Goal: Information Seeking & Learning: Learn about a topic

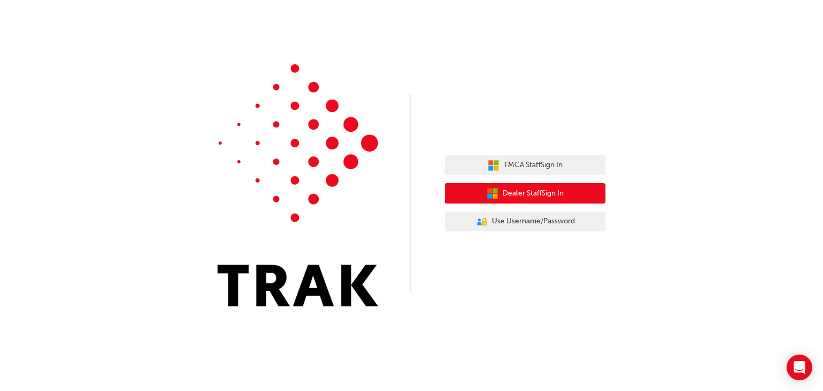
click at [535, 193] on span "Dealer Staff Sign In" at bounding box center [533, 194] width 61 height 12
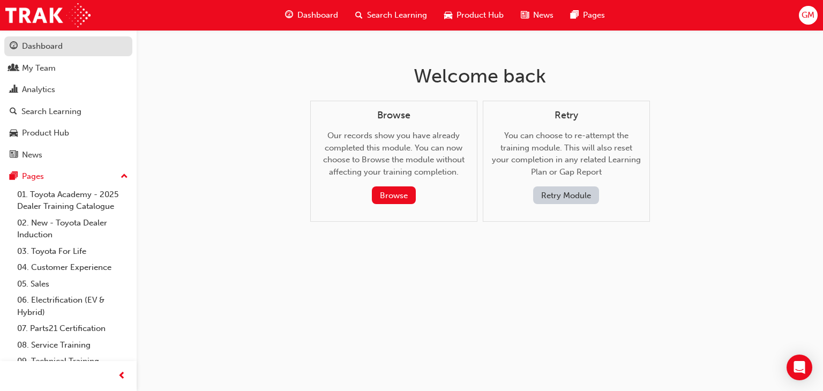
click at [52, 47] on div "Dashboard" at bounding box center [42, 46] width 41 height 12
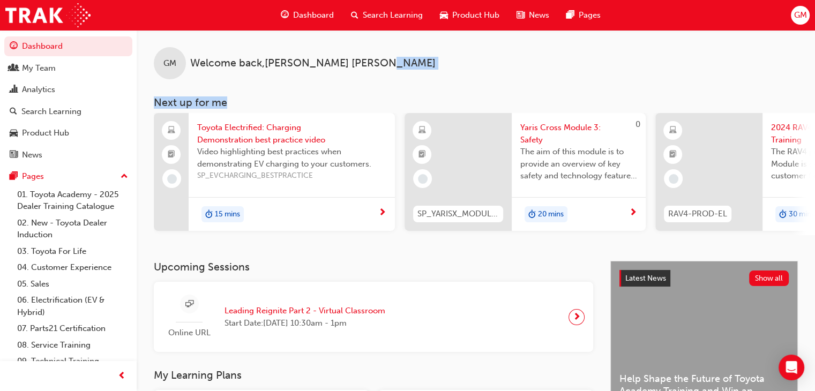
drag, startPoint x: 617, startPoint y: 74, endPoint x: 375, endPoint y: 79, distance: 242.8
click at [375, 79] on div "GM Welcome back , [PERSON_NAME] Next up for me Toyota Electrified: Charging Dem…" at bounding box center [476, 132] width 678 height 205
click at [41, 110] on div "Search Learning" at bounding box center [51, 112] width 60 height 12
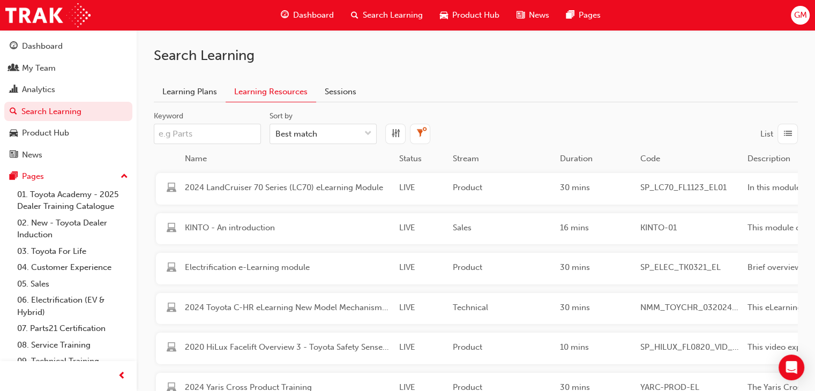
click at [154, 136] on input "Keyword" at bounding box center [207, 134] width 107 height 20
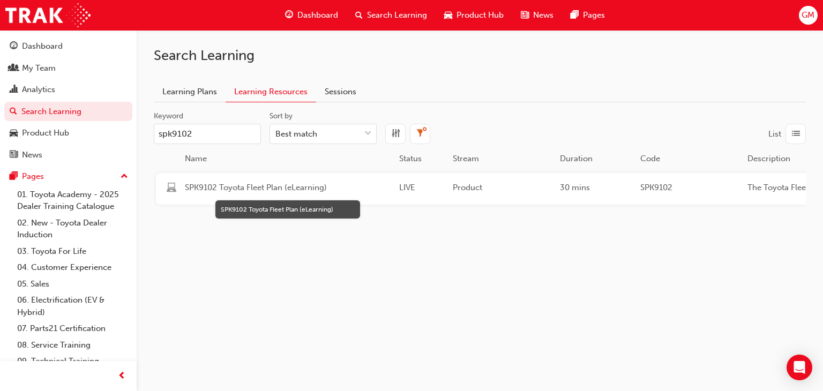
type input "spk9102"
click at [240, 186] on span "SPK9102 Toyota Fleet Plan (eLearning)" at bounding box center [288, 188] width 206 height 12
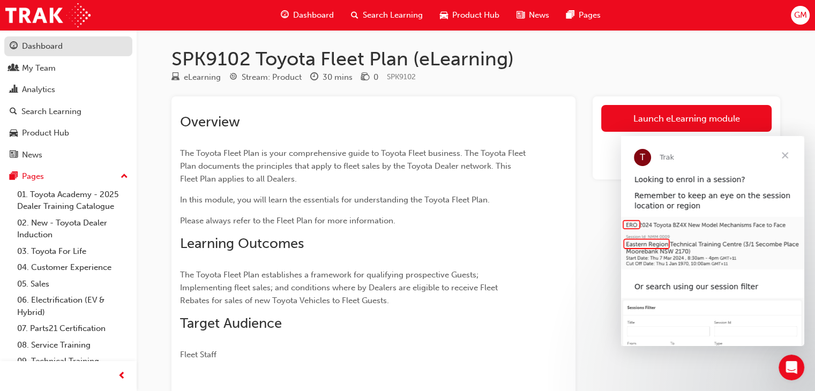
click at [36, 45] on div "Dashboard" at bounding box center [42, 46] width 41 height 12
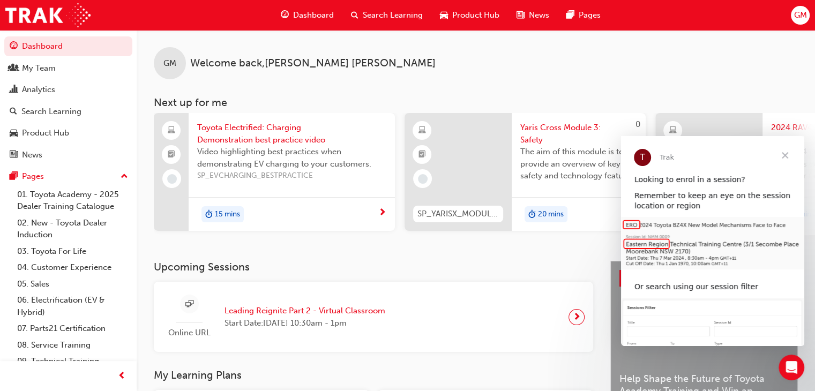
click at [381, 13] on span "Search Learning" at bounding box center [393, 15] width 60 height 12
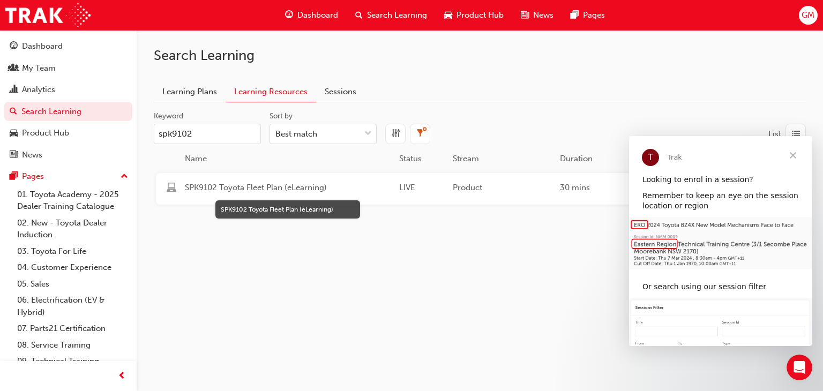
click at [264, 190] on span "SPK9102 Toyota Fleet Plan (eLearning)" at bounding box center [288, 188] width 206 height 12
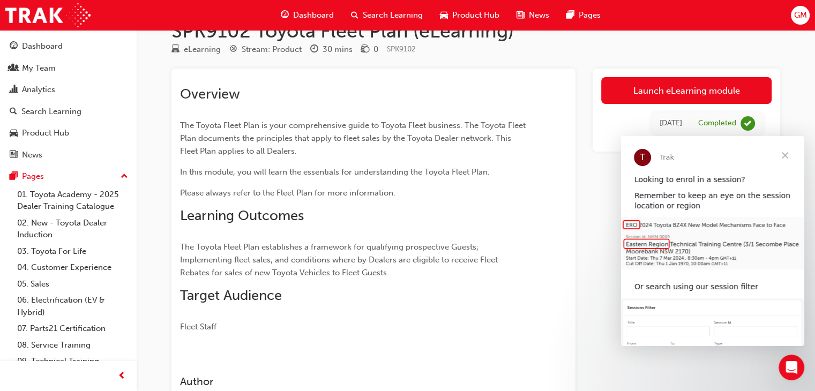
scroll to position [54, 0]
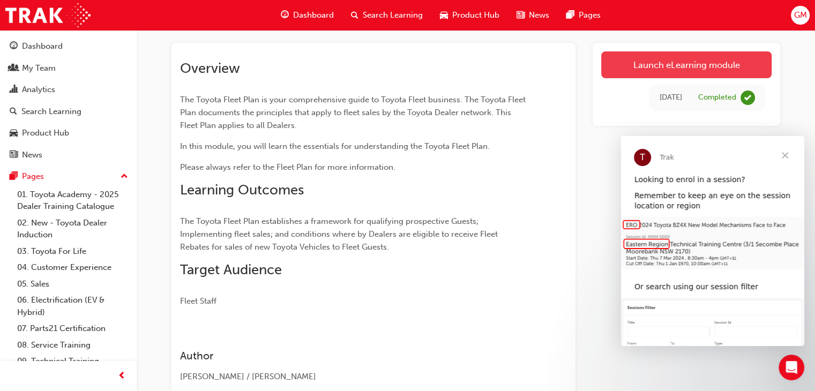
click at [676, 67] on link "Launch eLearning module" at bounding box center [686, 64] width 170 height 27
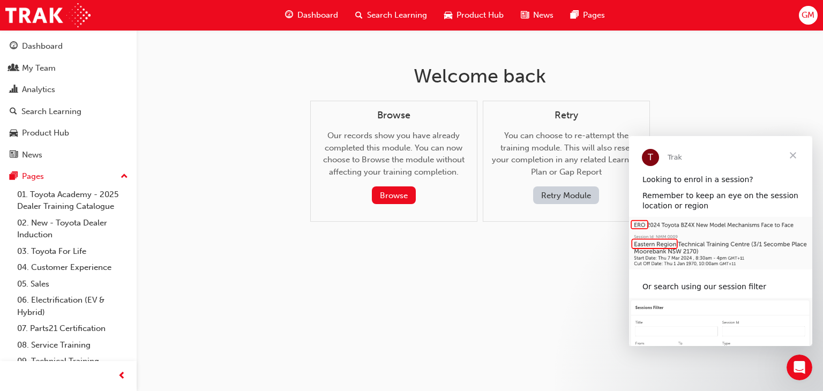
click at [551, 193] on button "Retry Module" at bounding box center [566, 195] width 66 height 18
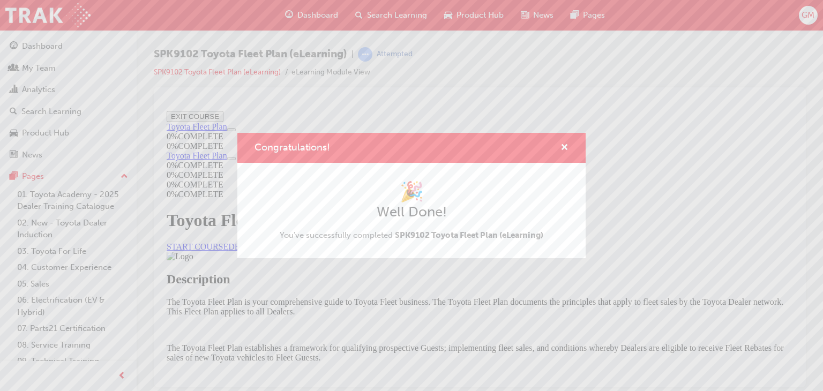
click at [763, 121] on div "Congratulations! 🎉 Well Done! You've successfully completed SPK9102 Toyota Flee…" at bounding box center [411, 195] width 823 height 391
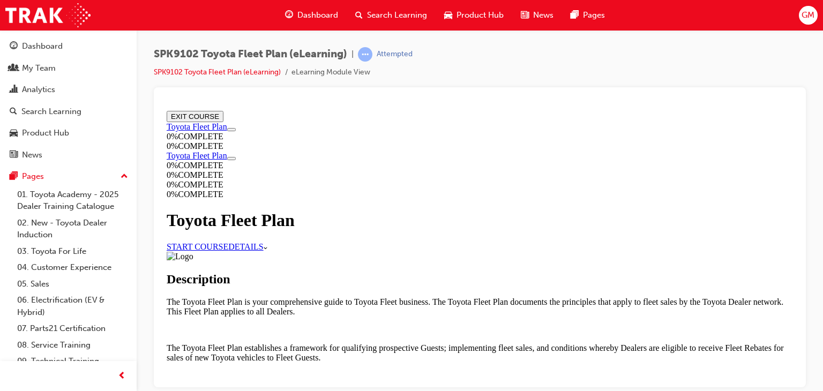
click at [228, 242] on link "START COURSE" at bounding box center [198, 246] width 62 height 9
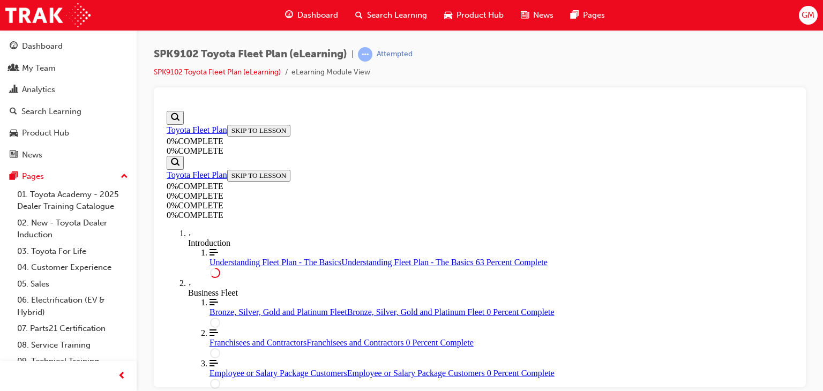
scroll to position [1698, 0]
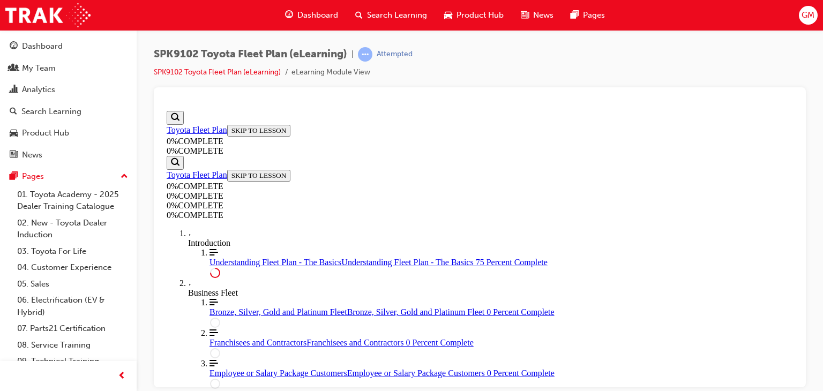
scroll to position [1777, 0]
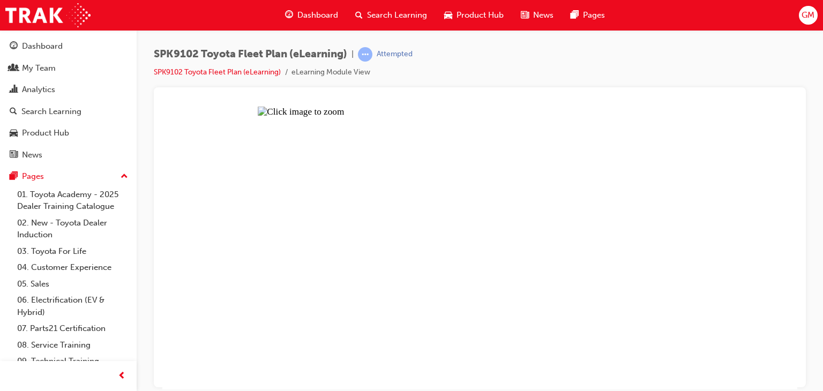
click at [402, 178] on button "Unzoom image" at bounding box center [479, 247] width 635 height 283
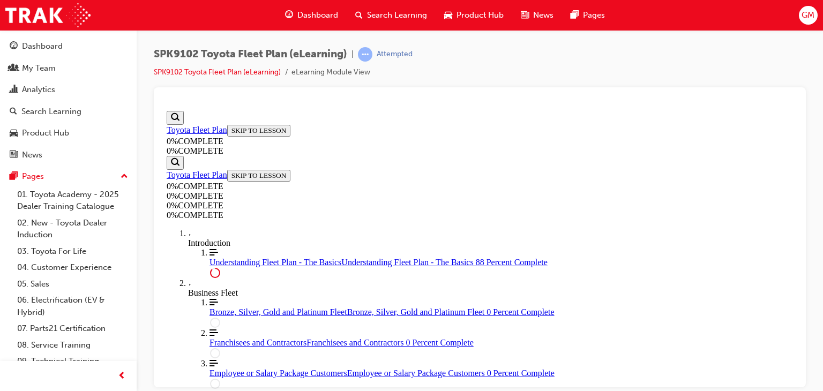
scroll to position [2300, 0]
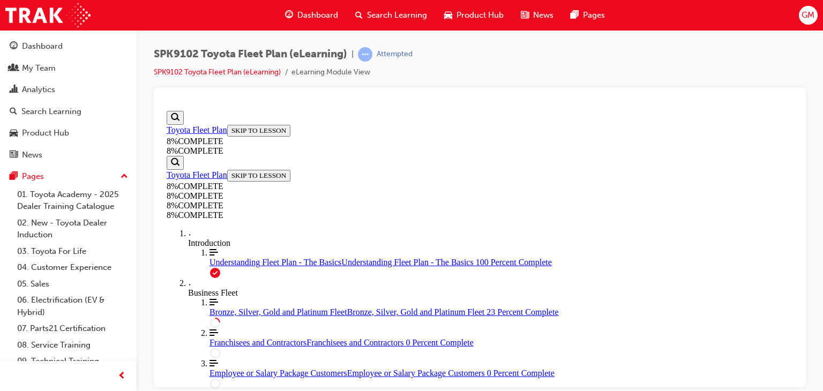
drag, startPoint x: 466, startPoint y: 288, endPoint x: 617, endPoint y: 173, distance: 189.6
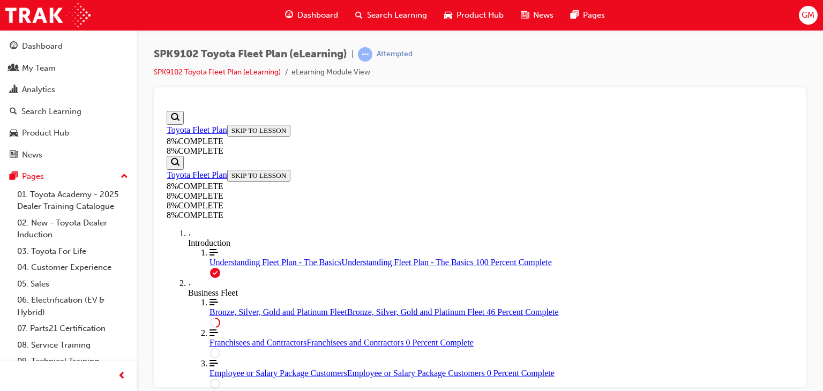
scroll to position [2524, 0]
drag, startPoint x: 497, startPoint y: 130, endPoint x: 533, endPoint y: 281, distance: 155.7
drag, startPoint x: 503, startPoint y: 144, endPoint x: 541, endPoint y: 144, distance: 38.0
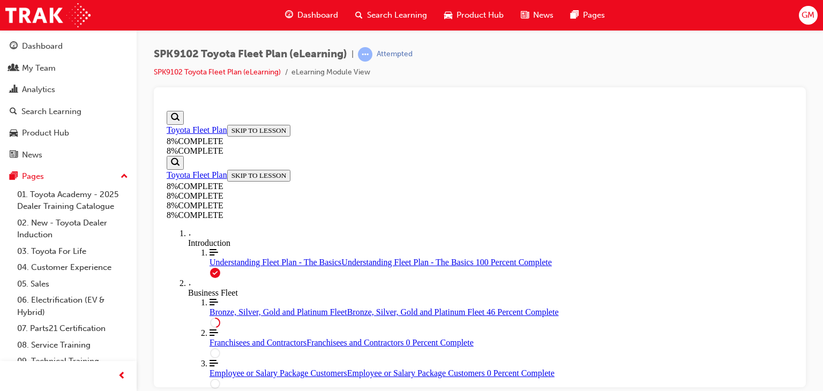
drag, startPoint x: 469, startPoint y: 260, endPoint x: 527, endPoint y: 263, distance: 58.5
drag, startPoint x: 495, startPoint y: 380, endPoint x: 546, endPoint y: 132, distance: 253.3
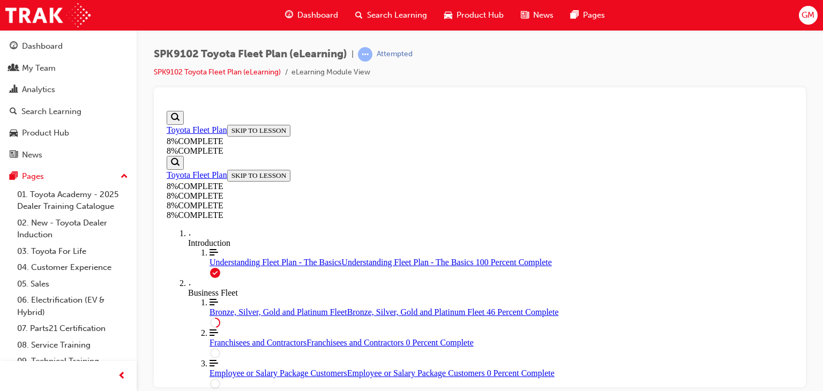
drag, startPoint x: 475, startPoint y: 141, endPoint x: 478, endPoint y: 290, distance: 149.5
drag, startPoint x: 489, startPoint y: 294, endPoint x: 491, endPoint y: 218, distance: 76.1
drag, startPoint x: 478, startPoint y: 306, endPoint x: 539, endPoint y: 231, distance: 96.3
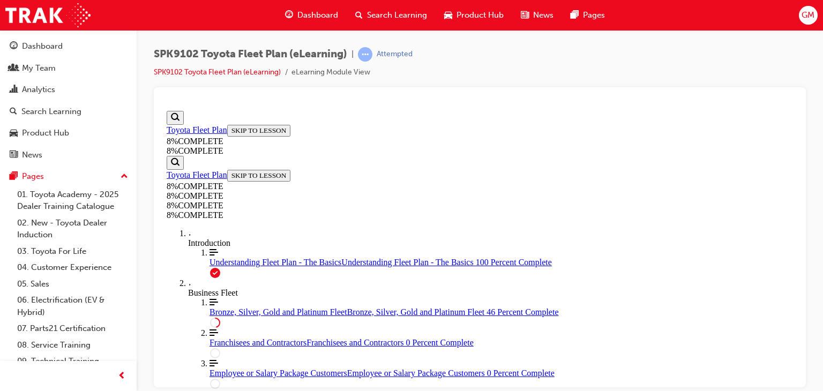
drag, startPoint x: 495, startPoint y: 139, endPoint x: 565, endPoint y: 284, distance: 161.0
drag, startPoint x: 484, startPoint y: 134, endPoint x: 514, endPoint y: 291, distance: 159.8
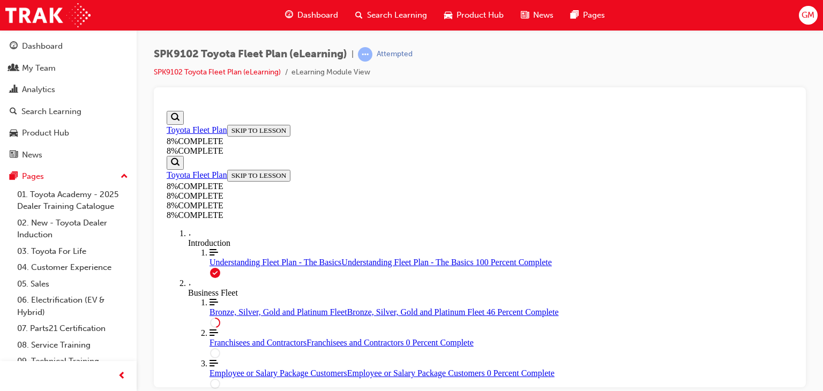
drag, startPoint x: 494, startPoint y: 224, endPoint x: 637, endPoint y: 306, distance: 164.1
drag, startPoint x: 434, startPoint y: 149, endPoint x: 579, endPoint y: 152, distance: 145.2
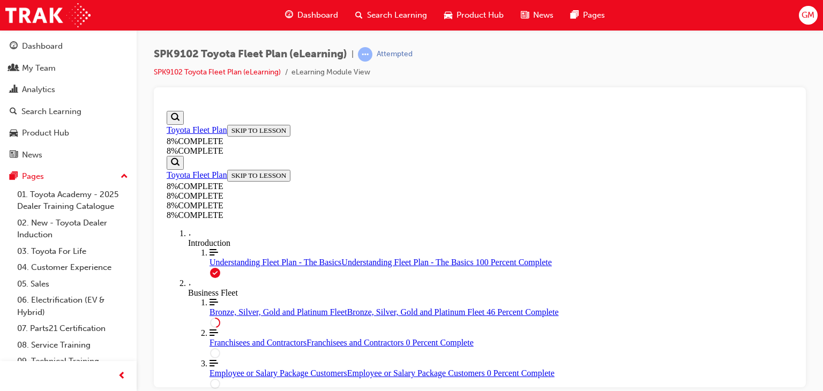
drag, startPoint x: 492, startPoint y: 137, endPoint x: 641, endPoint y: 291, distance: 213.7
drag, startPoint x: 502, startPoint y: 289, endPoint x: 613, endPoint y: 218, distance: 131.5
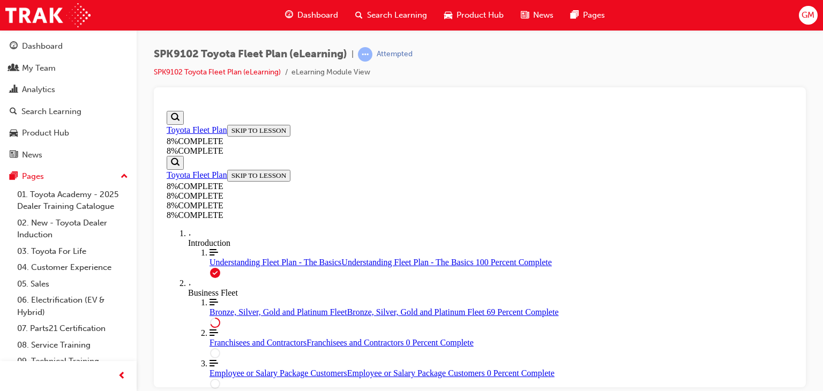
scroll to position [3717, 0]
drag, startPoint x: 482, startPoint y: 290, endPoint x: 535, endPoint y: 188, distance: 115.3
drag, startPoint x: 482, startPoint y: 325, endPoint x: 647, endPoint y: 177, distance: 221.9
drag, startPoint x: 460, startPoint y: 325, endPoint x: 594, endPoint y: 325, distance: 133.9
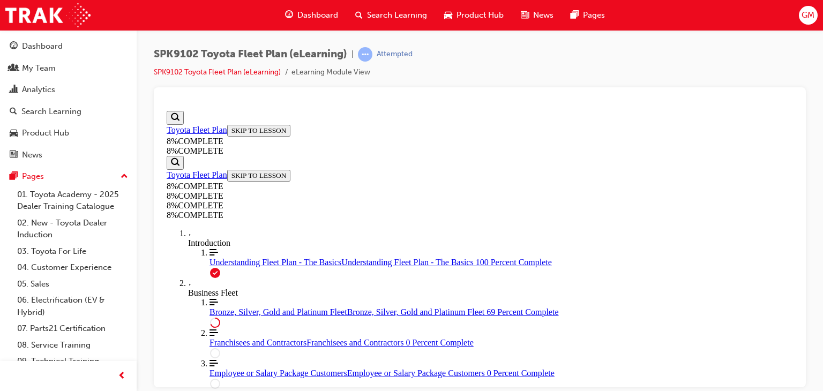
drag, startPoint x: 475, startPoint y: 335, endPoint x: 626, endPoint y: 271, distance: 164.9
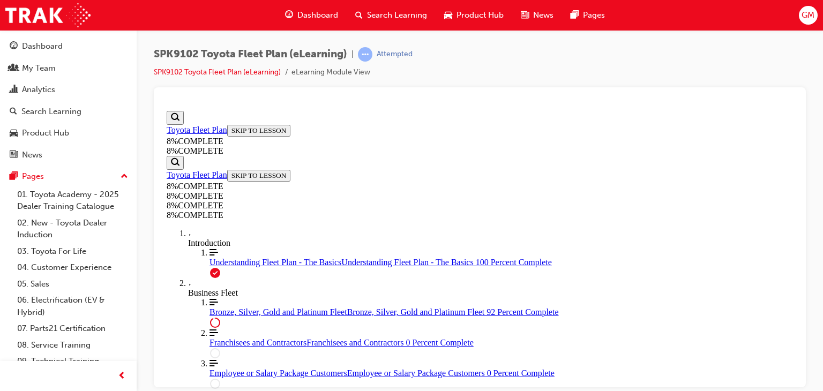
drag, startPoint x: 469, startPoint y: 330, endPoint x: 623, endPoint y: 200, distance: 201.1
drag, startPoint x: 499, startPoint y: 197, endPoint x: 625, endPoint y: 317, distance: 173.9
drag, startPoint x: 466, startPoint y: 201, endPoint x: 600, endPoint y: 201, distance: 133.4
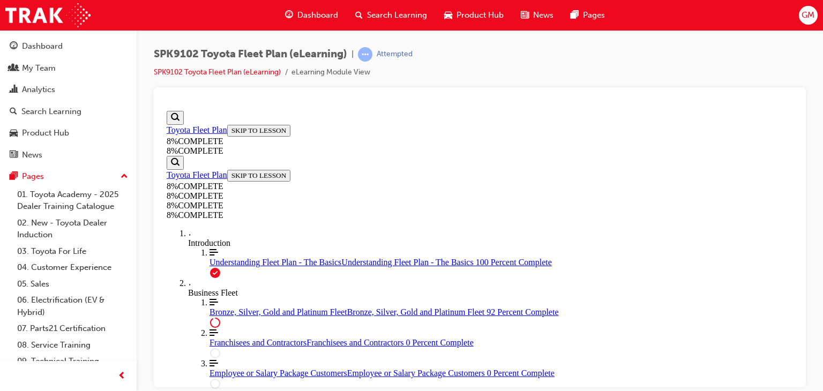
scroll to position [4950, 0]
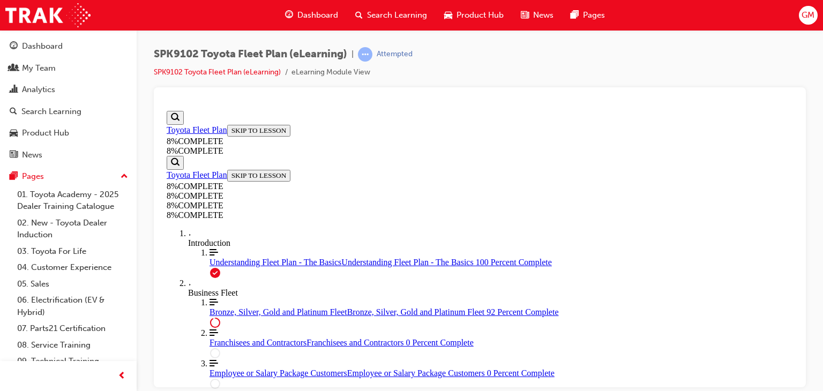
drag, startPoint x: 476, startPoint y: 198, endPoint x: 626, endPoint y: 261, distance: 163.1
drag, startPoint x: 461, startPoint y: 192, endPoint x: 618, endPoint y: 318, distance: 201.7
drag, startPoint x: 474, startPoint y: 202, endPoint x: 638, endPoint y: 201, distance: 163.9
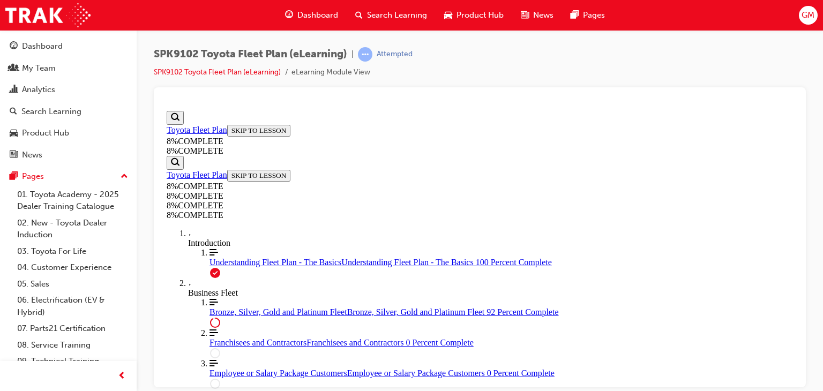
scroll to position [5201, 0]
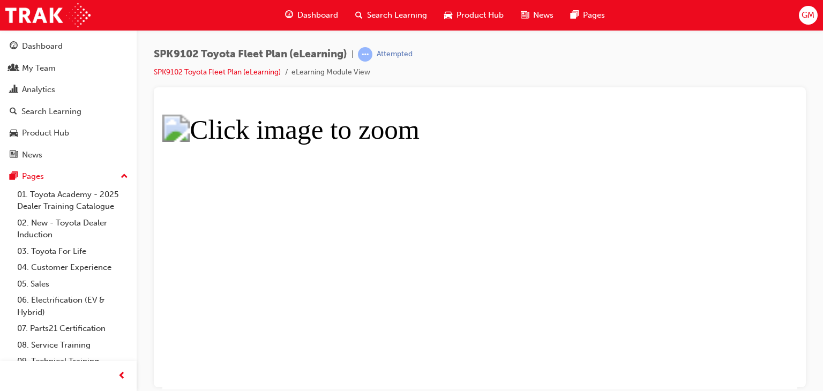
click at [522, 327] on button "Unzoom image" at bounding box center [479, 247] width 635 height 283
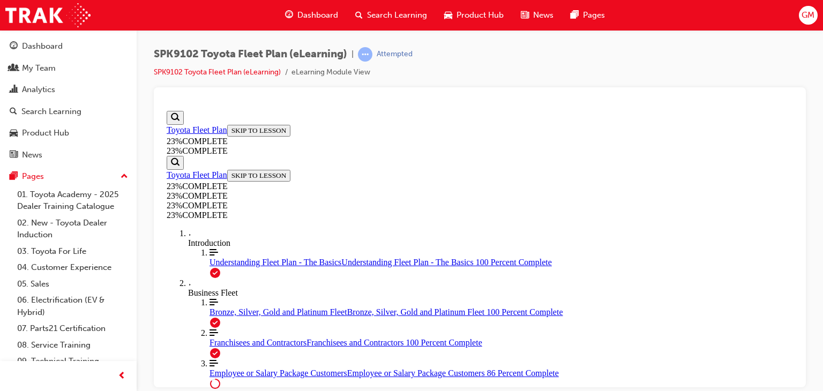
scroll to position [1362, 0]
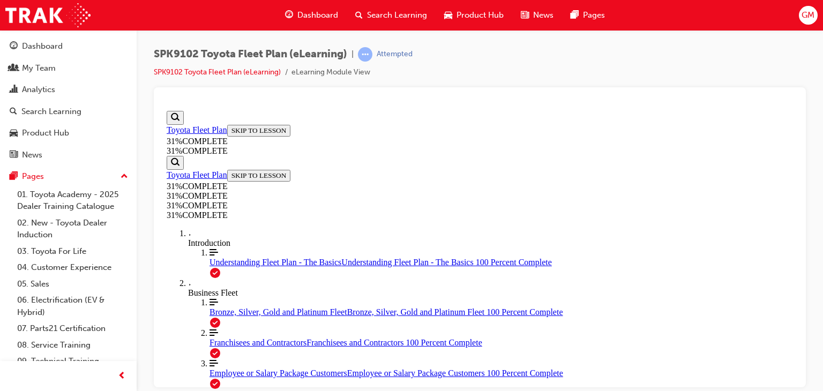
scroll to position [2180, 0]
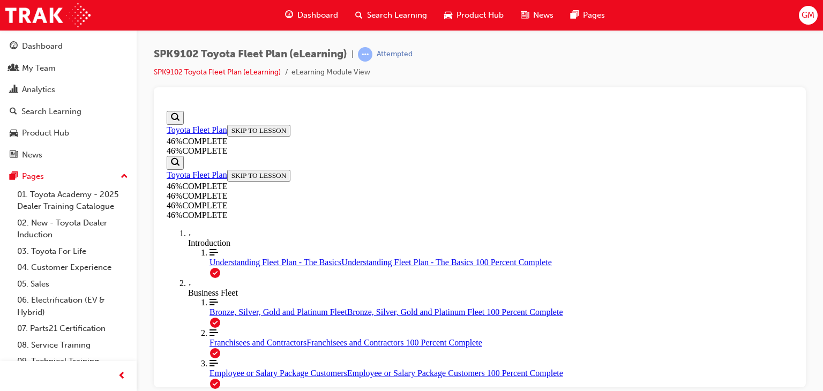
scroll to position [2840, 0]
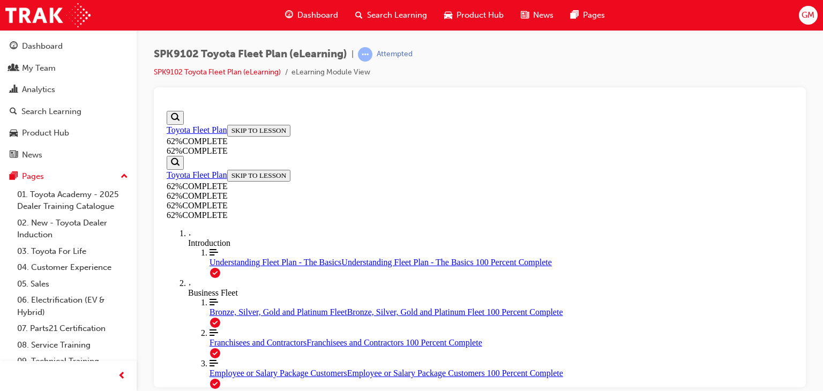
scroll to position [1150, 0]
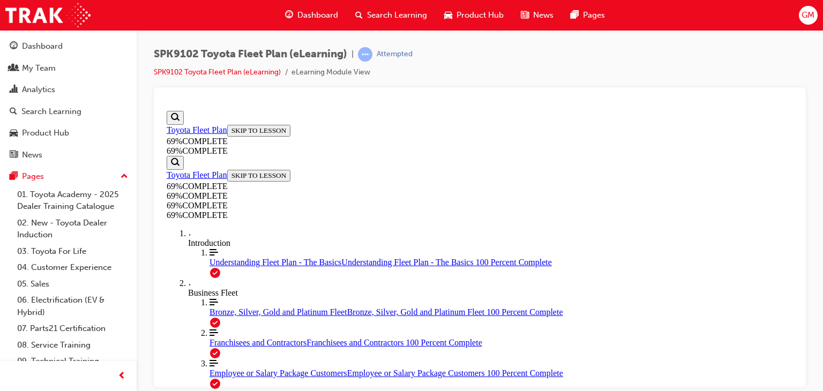
scroll to position [1929, 0]
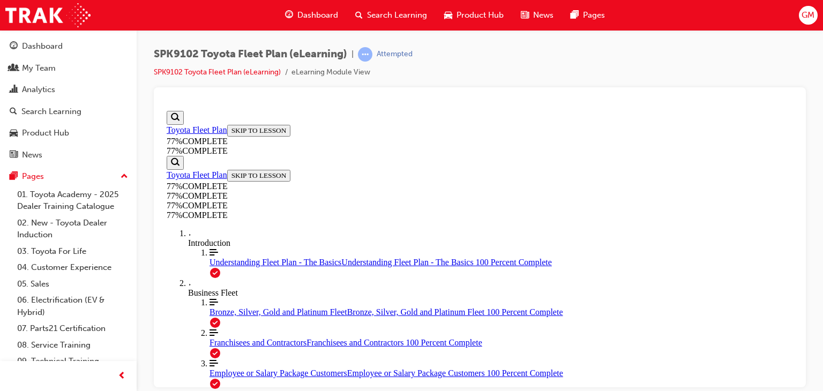
scroll to position [573, 0]
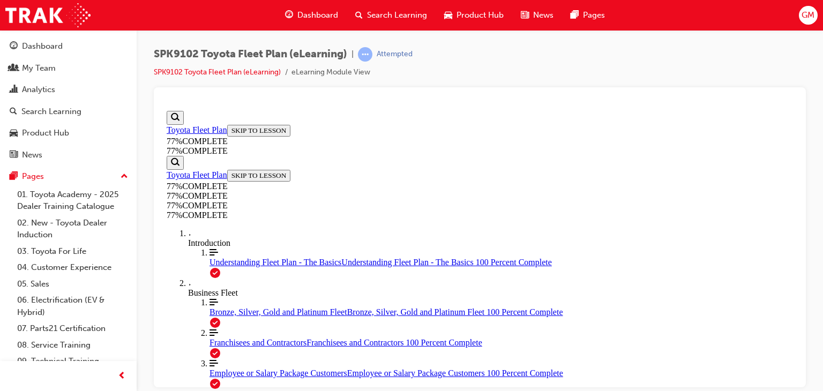
scroll to position [2499, 0]
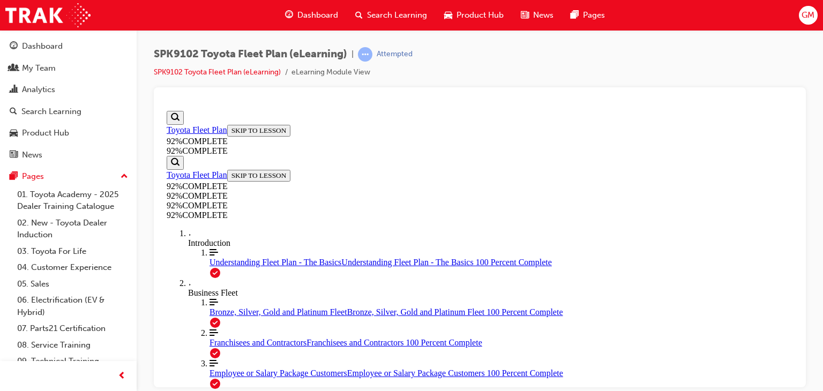
drag, startPoint x: 454, startPoint y: 236, endPoint x: 605, endPoint y: 332, distance: 179.4
drag, startPoint x: 454, startPoint y: 291, endPoint x: 621, endPoint y: 289, distance: 166.6
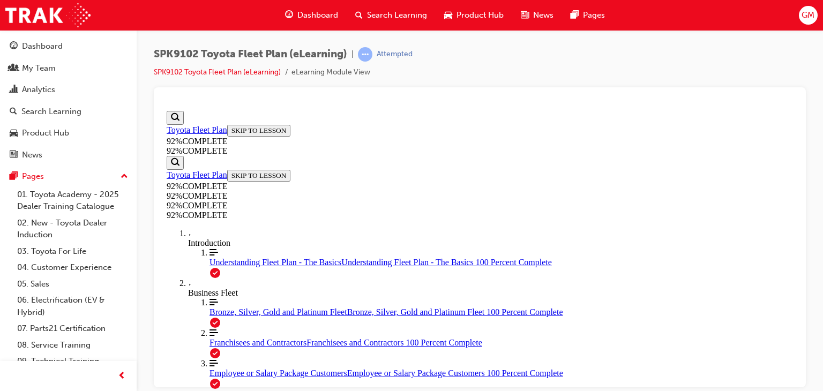
drag, startPoint x: 465, startPoint y: 243, endPoint x: 619, endPoint y: 244, distance: 154.8
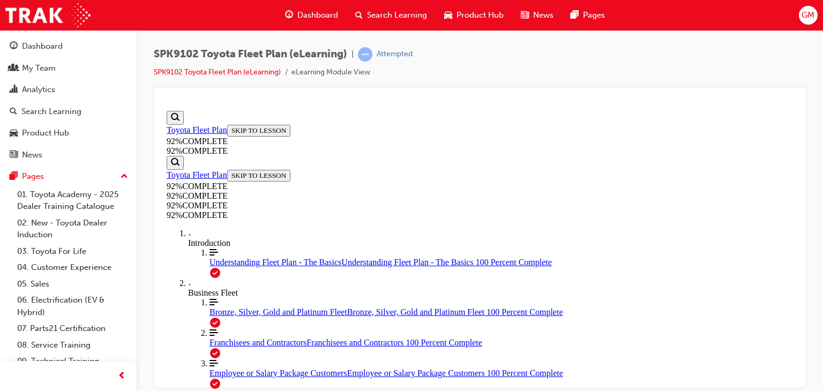
scroll to position [345, 0]
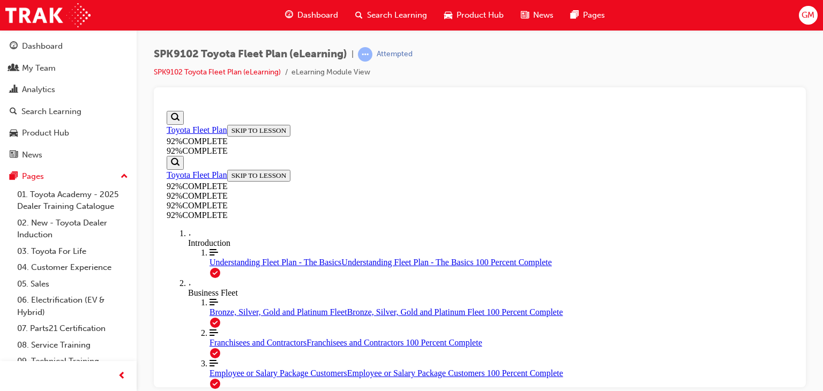
scroll to position [337, 0]
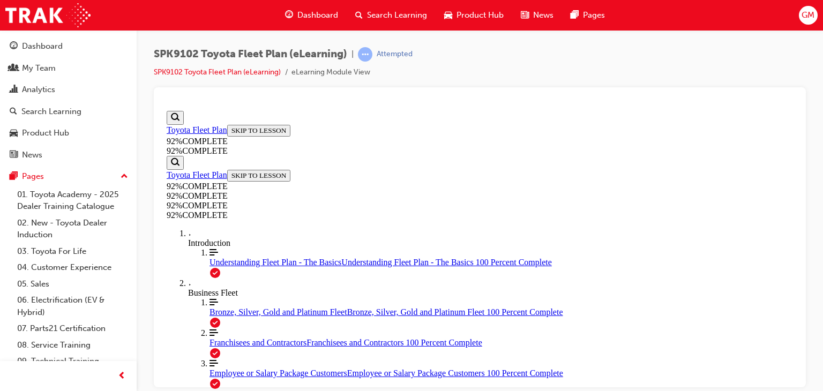
scroll to position [290, 0]
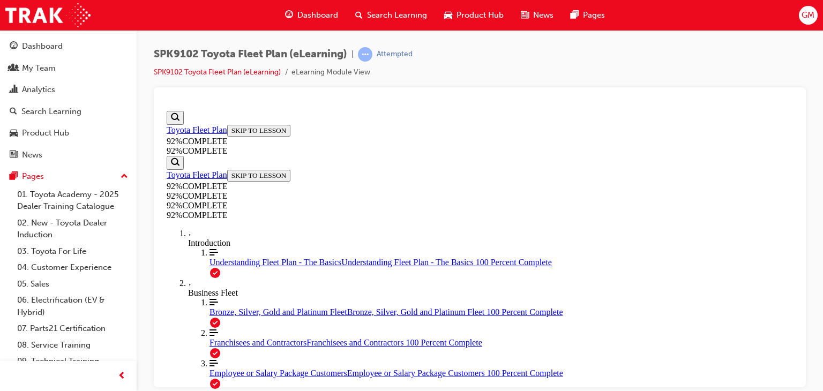
scroll to position [236, 0]
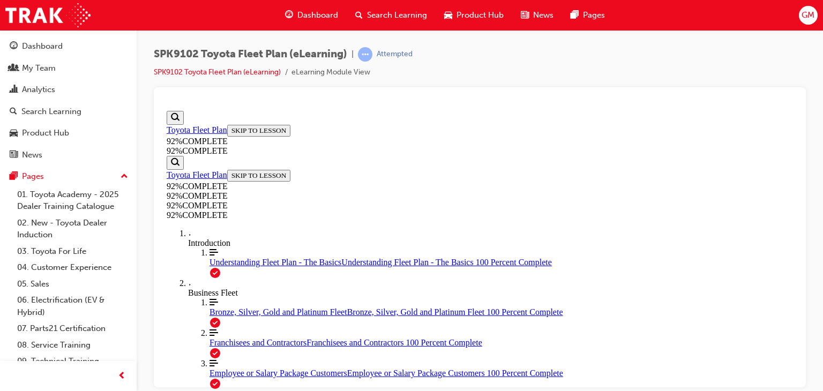
scroll to position [199, 0]
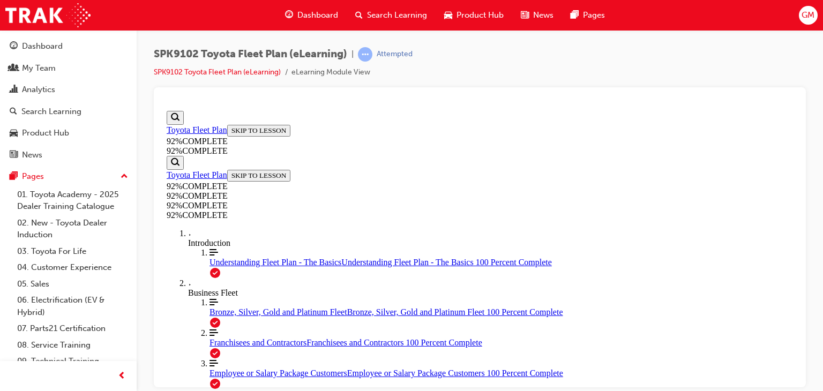
scroll to position [146, 0]
drag, startPoint x: 429, startPoint y: 220, endPoint x: 446, endPoint y: 254, distance: 38.6
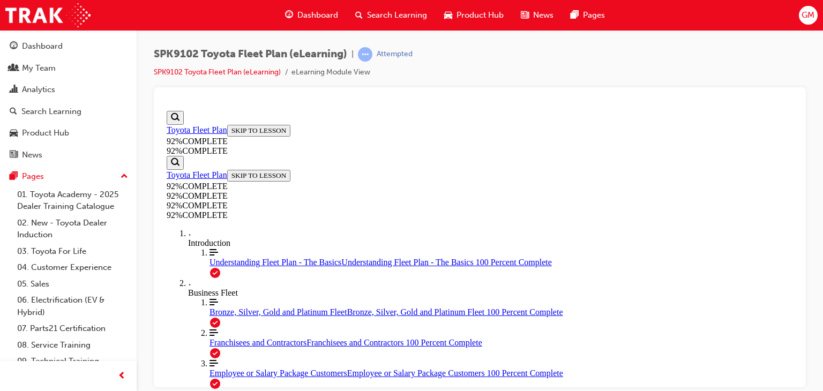
scroll to position [370, 0]
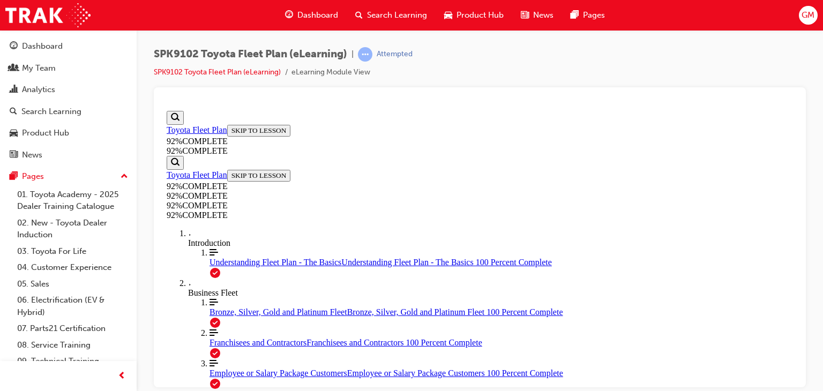
scroll to position [259, 0]
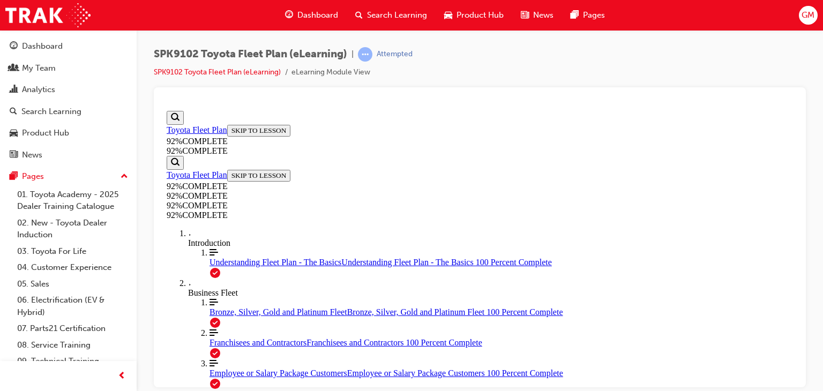
scroll to position [236, 0]
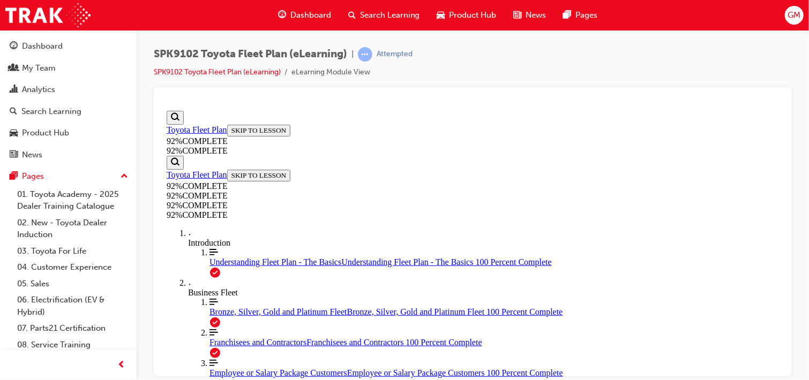
scroll to position [152, 0]
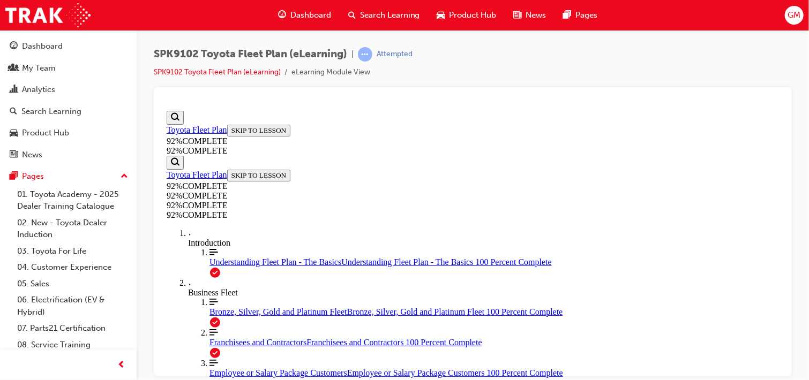
drag, startPoint x: 454, startPoint y: 301, endPoint x: 612, endPoint y: 276, distance: 160.0
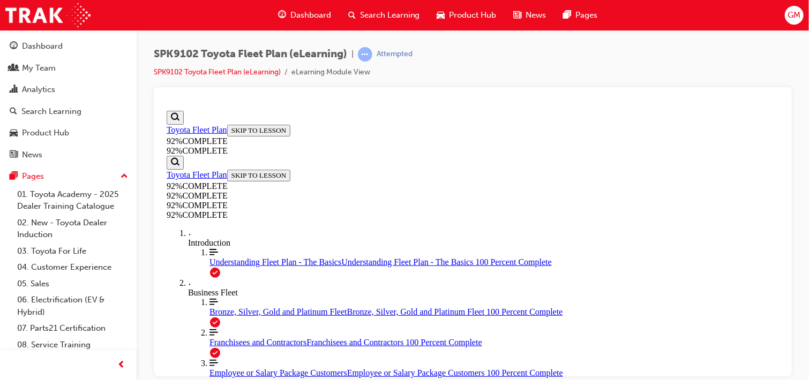
drag, startPoint x: 450, startPoint y: 237, endPoint x: 596, endPoint y: 236, distance: 146.8
drag, startPoint x: 454, startPoint y: 184, endPoint x: 590, endPoint y: 188, distance: 135.6
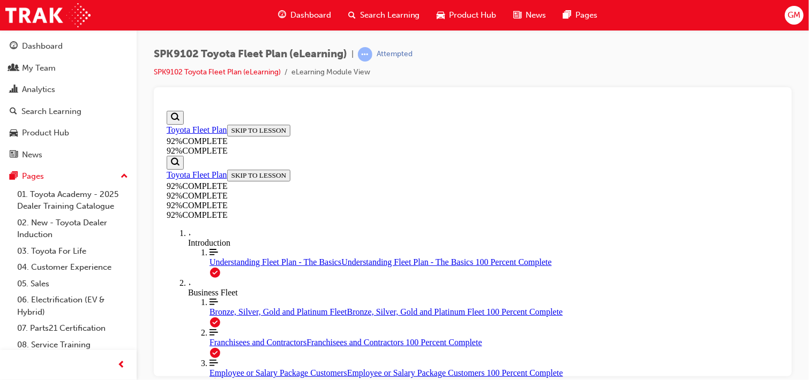
scroll to position [246, 0]
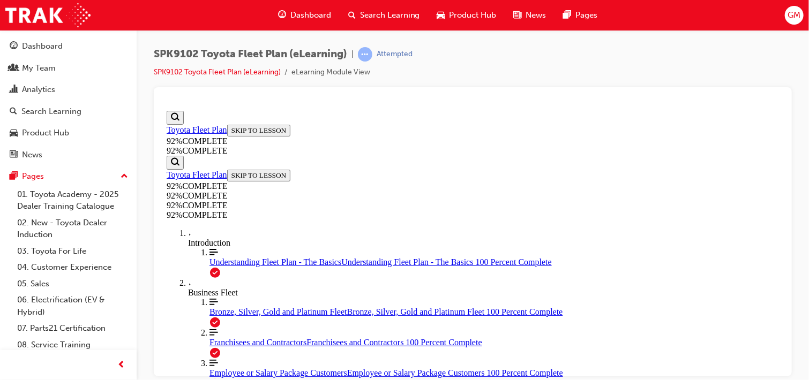
scroll to position [146, 0]
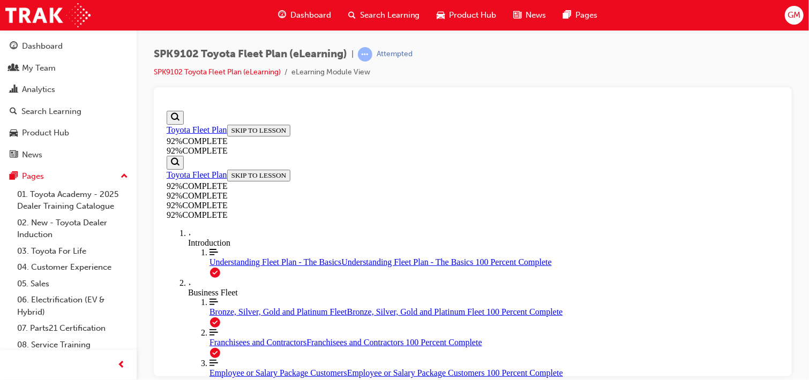
scroll to position [355, 0]
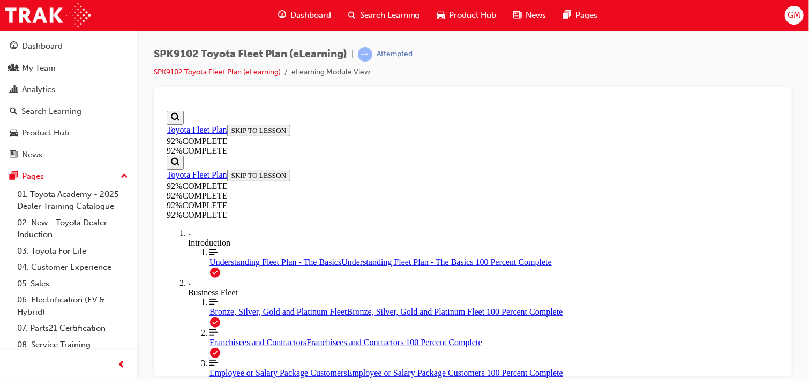
scroll to position [80, 0]
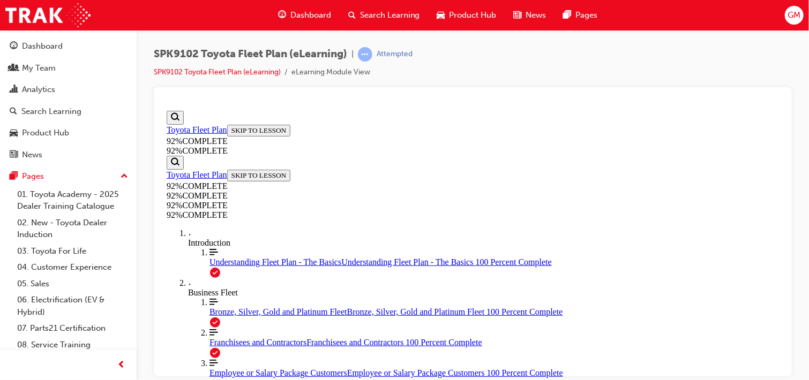
scroll to position [349, 0]
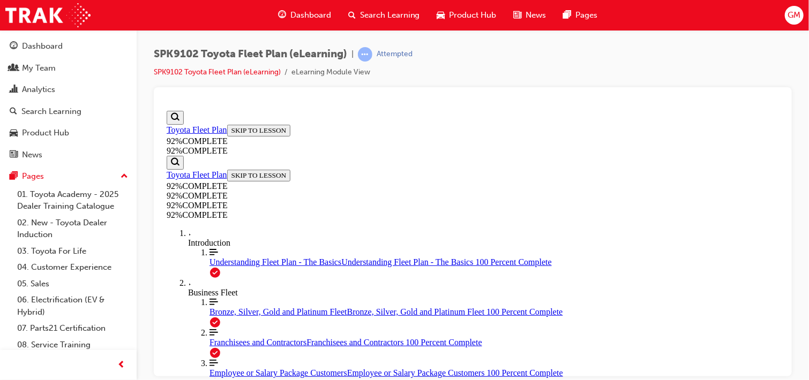
scroll to position [253, 0]
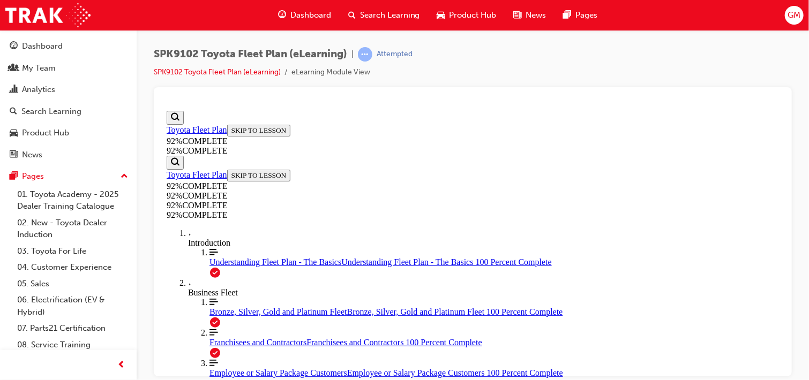
scroll to position [281, 0]
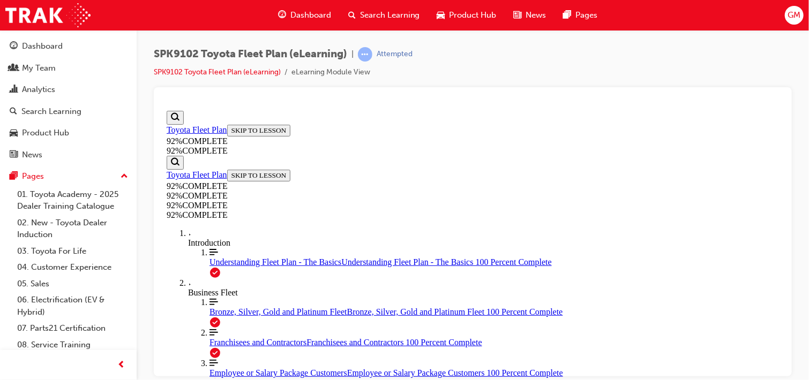
scroll to position [146, 0]
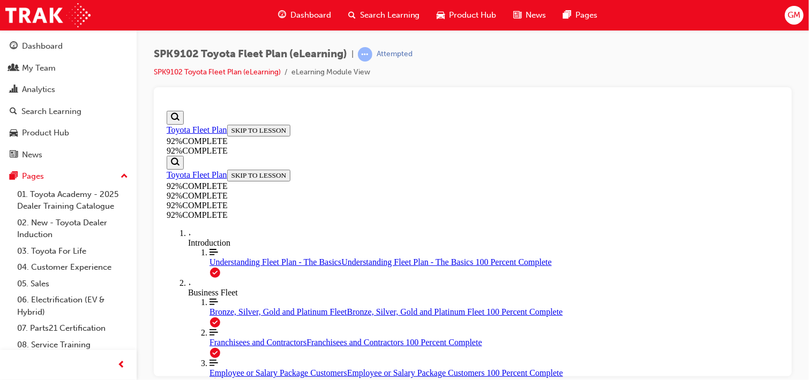
drag, startPoint x: 455, startPoint y: 207, endPoint x: 610, endPoint y: 206, distance: 154.8
drag, startPoint x: 450, startPoint y: 260, endPoint x: 602, endPoint y: 260, distance: 151.6
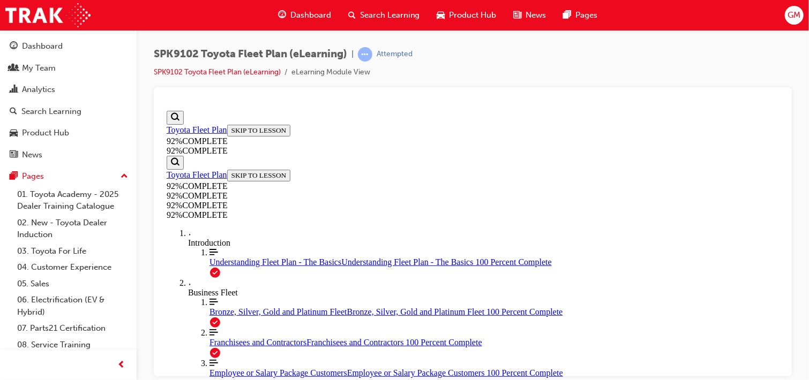
drag, startPoint x: 441, startPoint y: 306, endPoint x: 615, endPoint y: 302, distance: 173.6
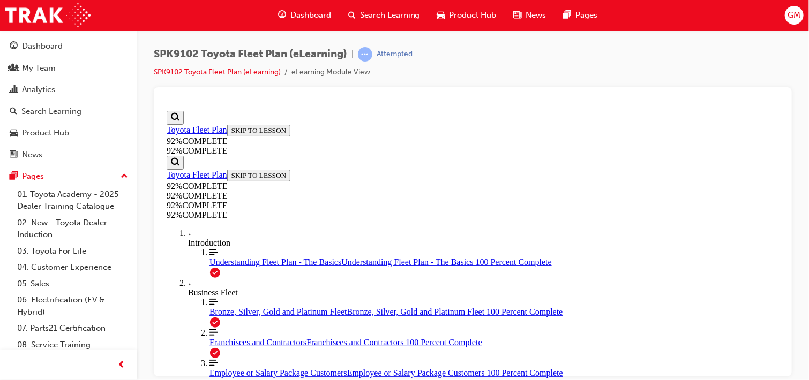
scroll to position [347, 0]
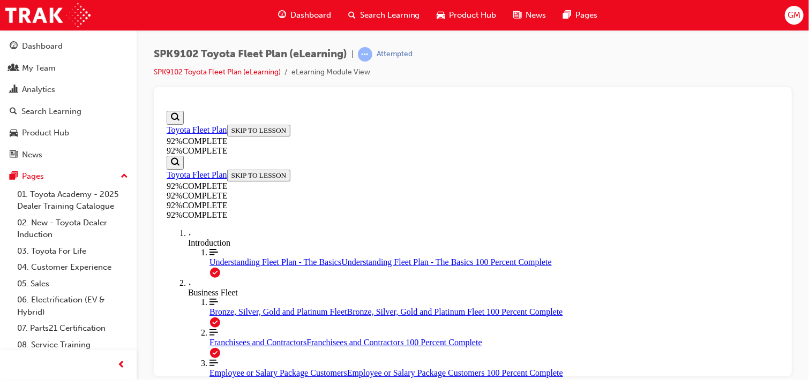
scroll to position [287, 0]
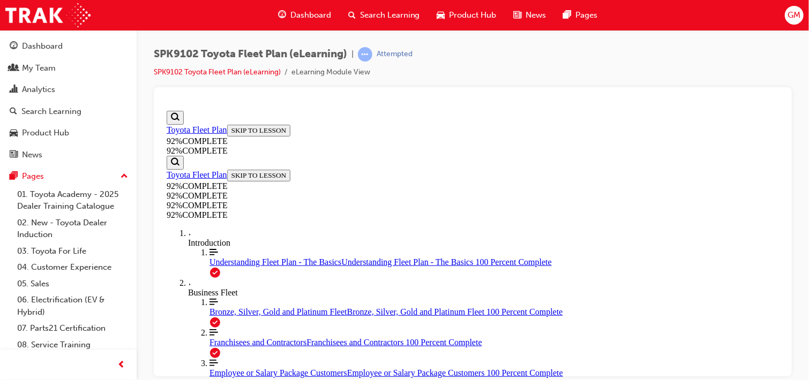
scroll to position [345, 0]
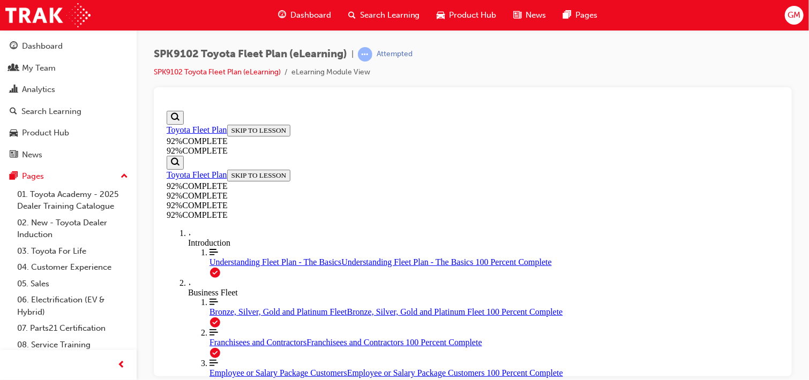
scroll to position [246, 0]
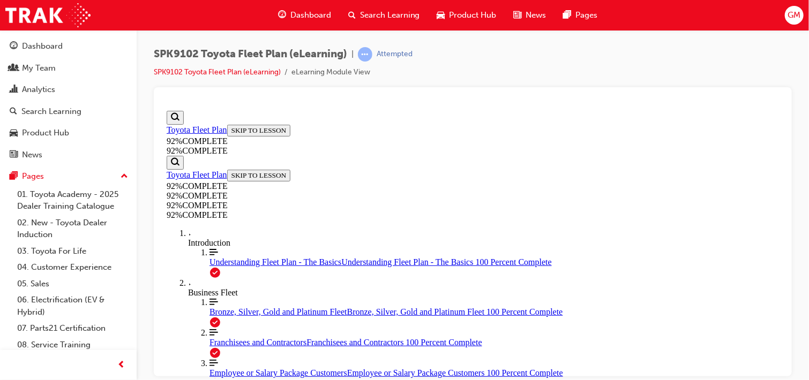
scroll to position [146, 0]
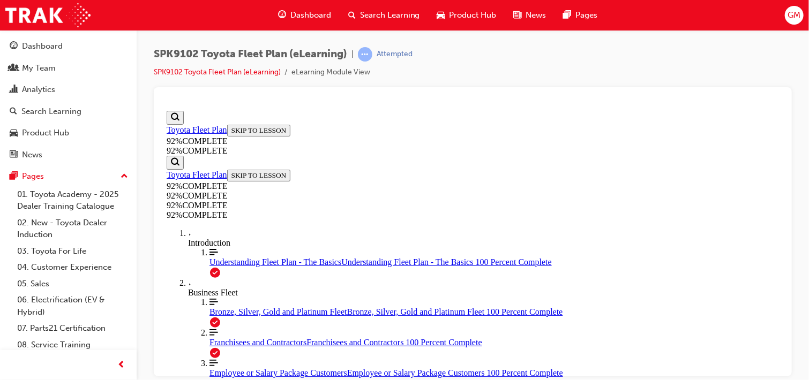
scroll to position [349, 0]
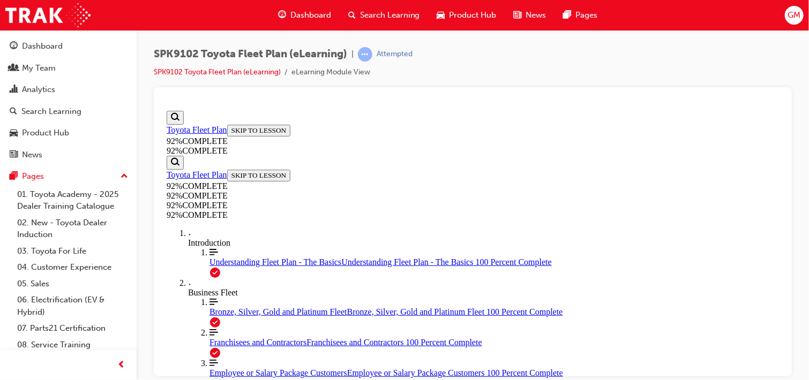
scroll to position [289, 0]
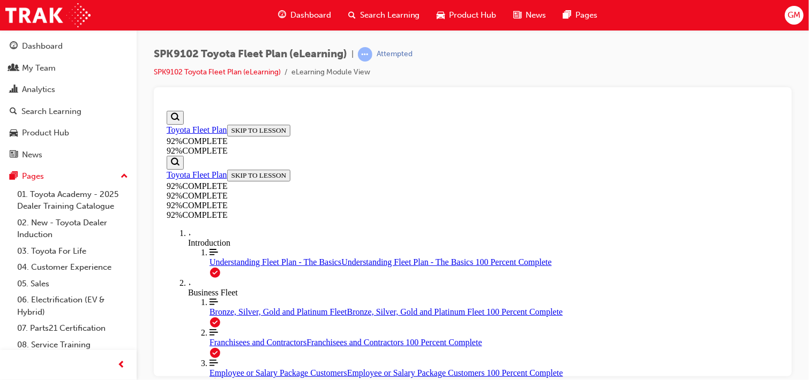
scroll to position [253, 0]
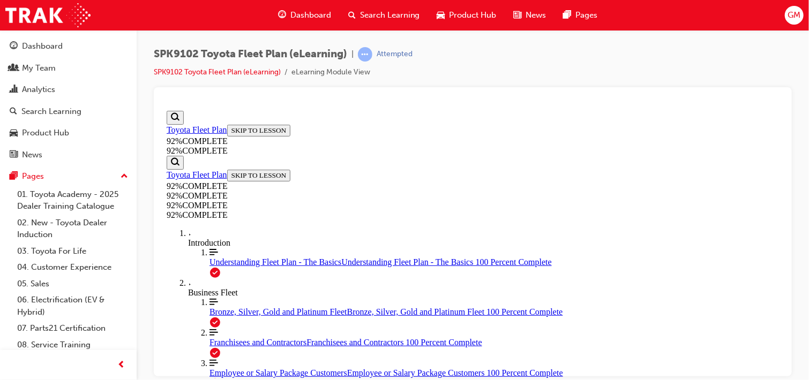
drag, startPoint x: 458, startPoint y: 306, endPoint x: 620, endPoint y: 207, distance: 189.8
drag, startPoint x: 459, startPoint y: 306, endPoint x: 610, endPoint y: 256, distance: 159.3
drag, startPoint x: 439, startPoint y: 304, endPoint x: 599, endPoint y: 303, distance: 159.7
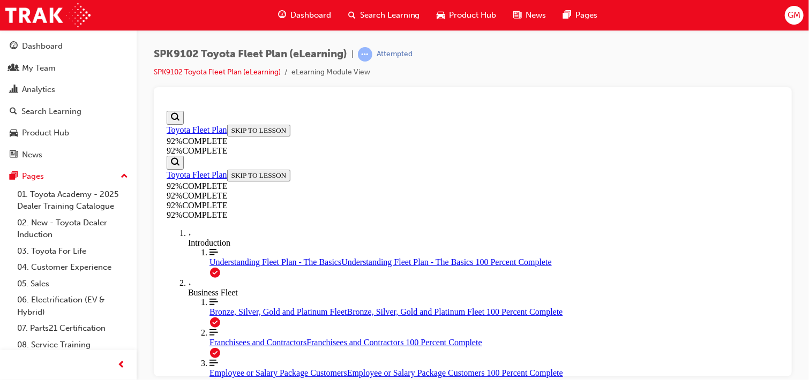
scroll to position [246, 0]
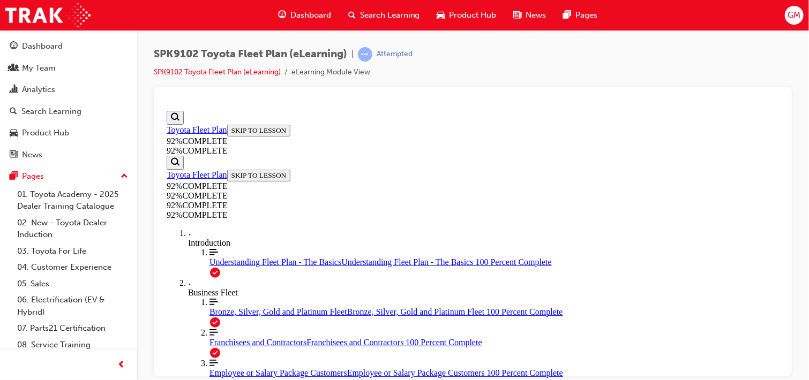
scroll to position [146, 0]
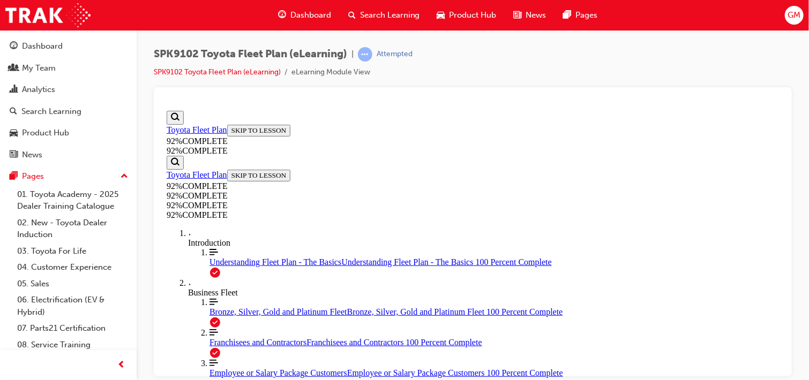
scroll to position [373, 0]
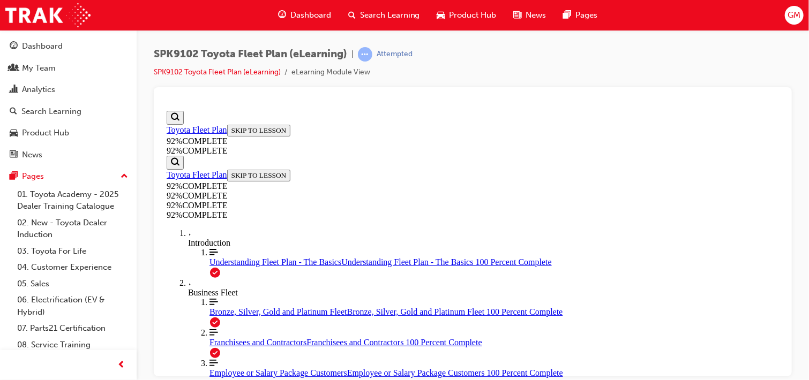
scroll to position [161, 0]
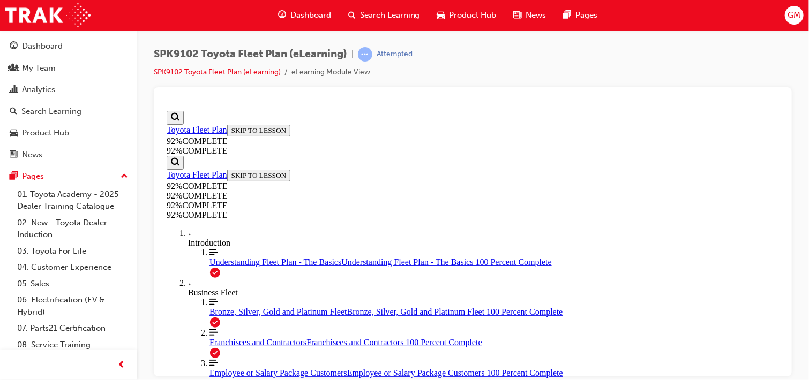
scroll to position [392, 0]
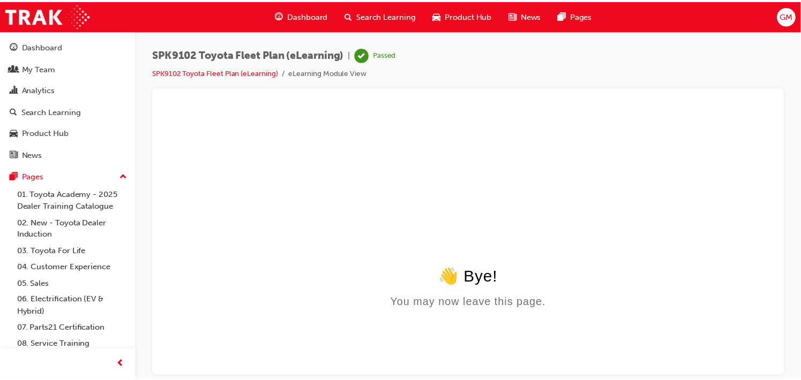
scroll to position [0, 0]
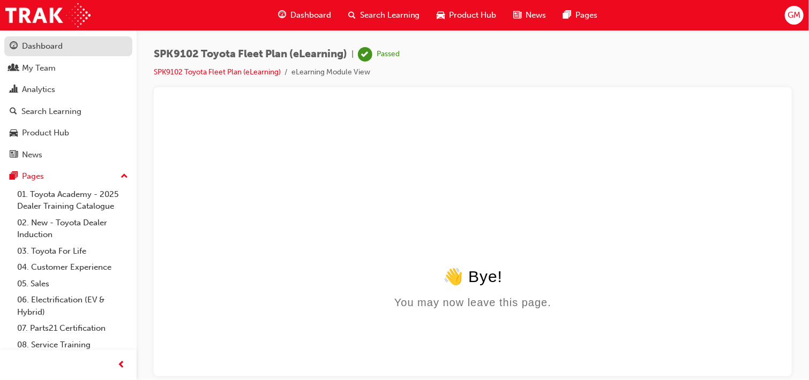
click at [34, 44] on div "Dashboard" at bounding box center [42, 46] width 41 height 12
